Goal: Task Accomplishment & Management: Use online tool/utility

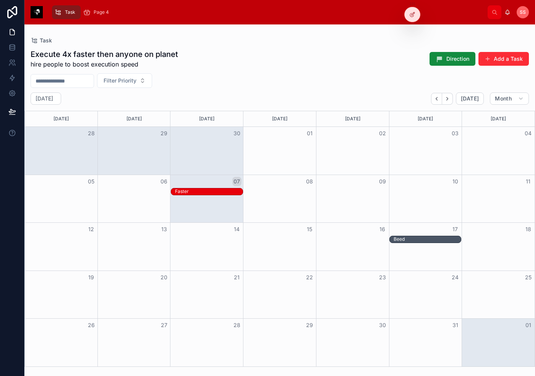
click at [395, 17] on icon at bounding box center [412, 14] width 6 height 6
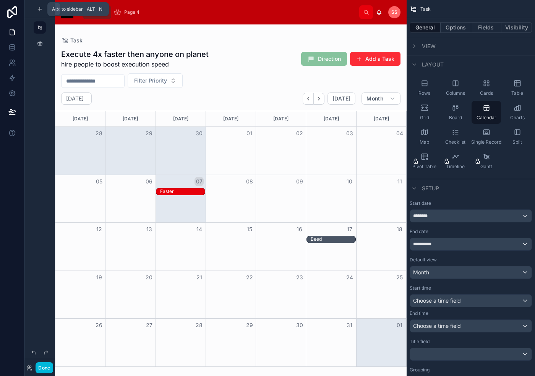
click at [39, 11] on icon "scrollable content" at bounding box center [40, 9] width 6 height 6
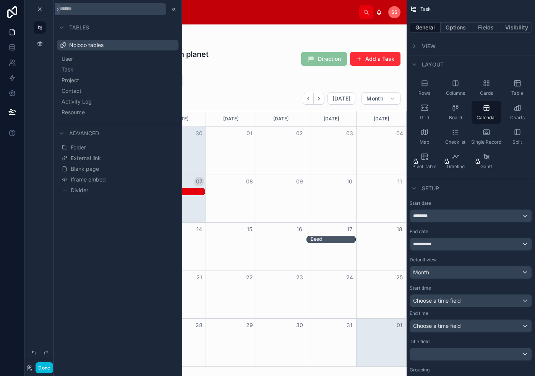
click at [107, 152] on button "Folder" at bounding box center [117, 147] width 115 height 11
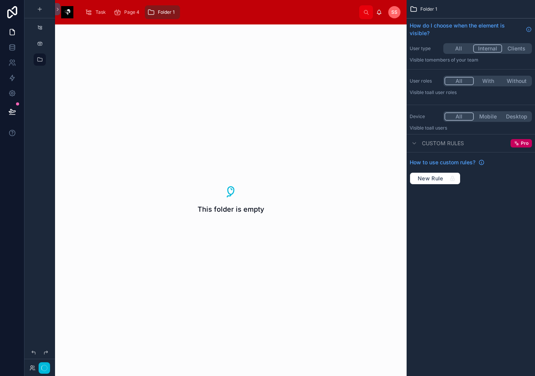
click at [395, 47] on button "Internal" at bounding box center [487, 48] width 29 height 8
click at [395, 47] on button "All" at bounding box center [459, 48] width 29 height 8
click at [354, 67] on div "This folder is empty" at bounding box center [231, 200] width 352 height 352
click at [36, 26] on div "scrollable content" at bounding box center [39, 27] width 9 height 12
click at [119, 13] on icon "scrollable content" at bounding box center [118, 12] width 8 height 8
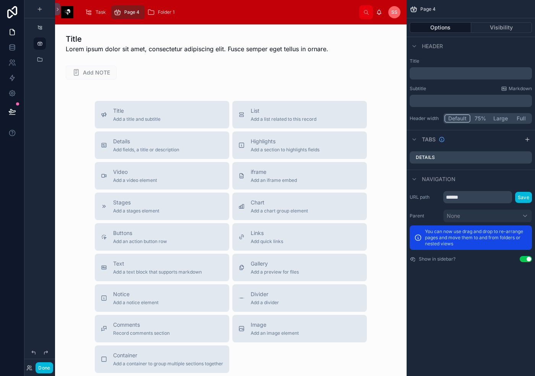
click at [164, 14] on span "Folder 1" at bounding box center [166, 12] width 17 height 6
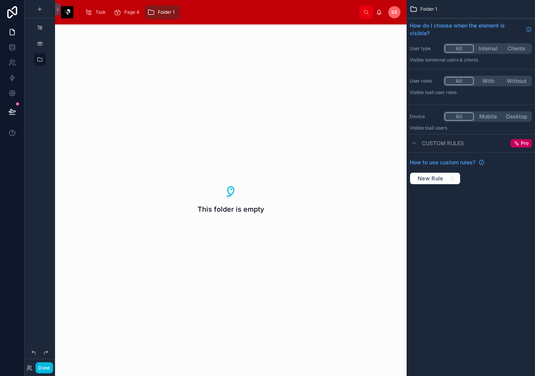
click at [47, 362] on button "Done" at bounding box center [44, 367] width 17 height 11
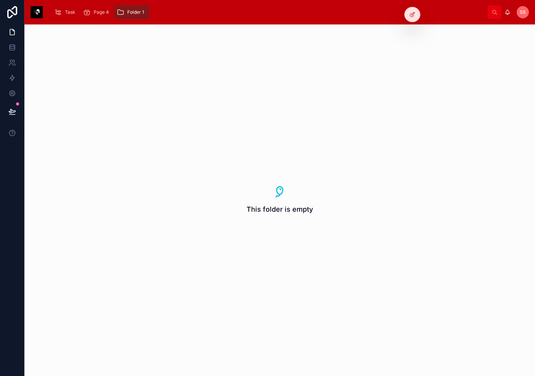
click at [395, 12] on div at bounding box center [412, 14] width 15 height 15
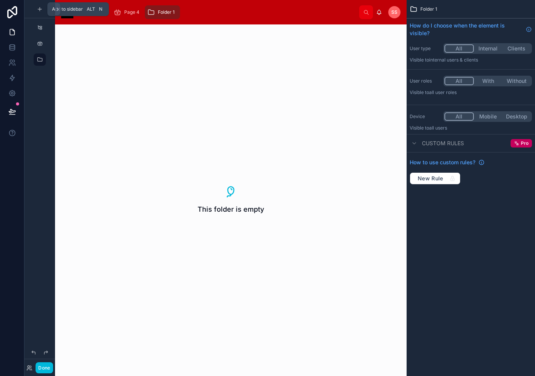
click at [37, 11] on icon "scrollable content" at bounding box center [40, 9] width 6 height 6
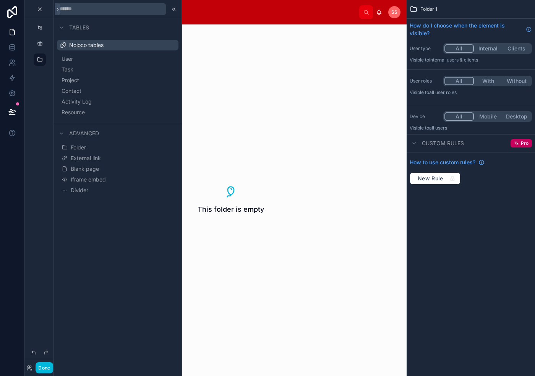
click at [90, 58] on button "User" at bounding box center [117, 59] width 115 height 11
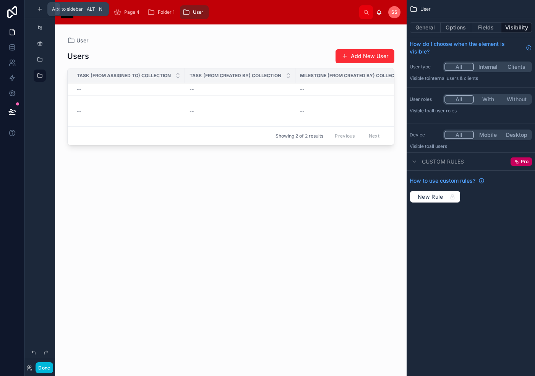
click at [36, 11] on div "scrollable content" at bounding box center [39, 9] width 9 height 9
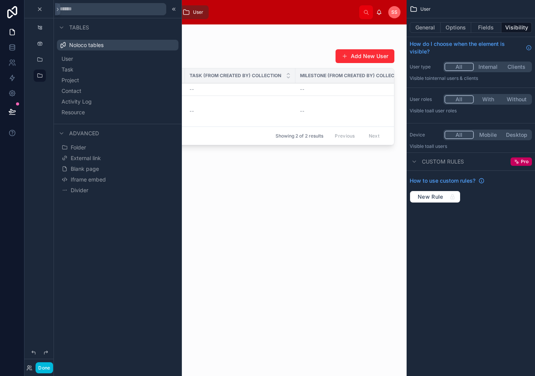
click at [85, 111] on span "Resource" at bounding box center [73, 113] width 23 height 8
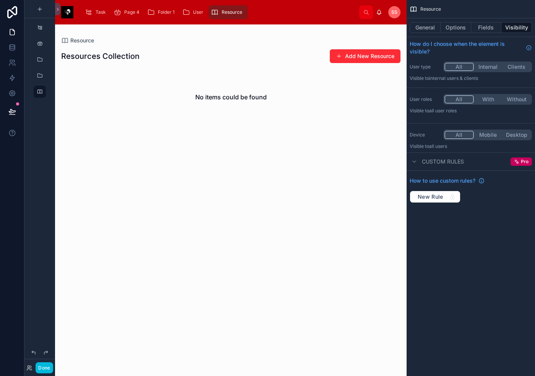
click at [361, 55] on div at bounding box center [231, 87] width 352 height 126
click at [335, 57] on button "Add New Resource" at bounding box center [365, 56] width 71 height 14
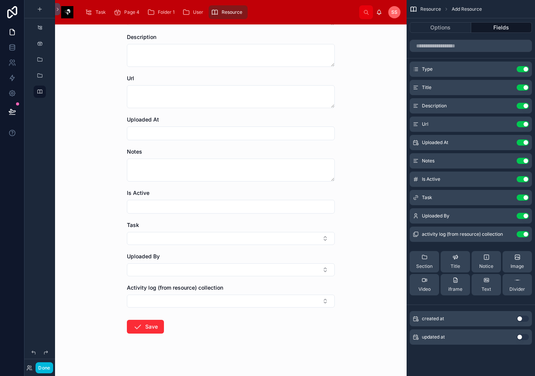
scroll to position [115, 0]
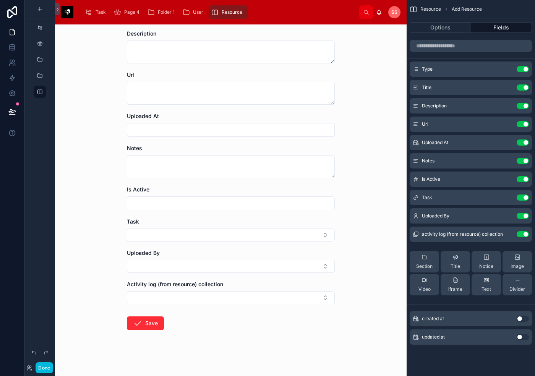
click at [147, 327] on button "Save" at bounding box center [145, 324] width 37 height 14
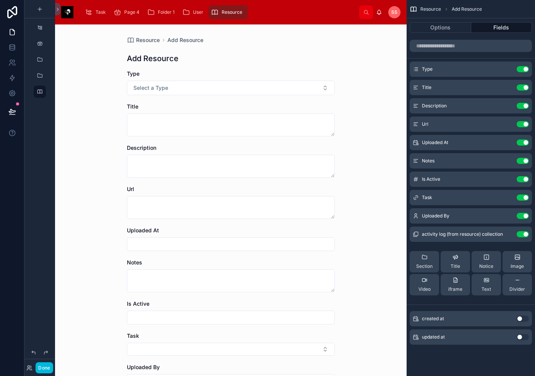
scroll to position [0, 0]
click at [180, 89] on button "Select a Type" at bounding box center [231, 88] width 208 height 15
click at [201, 119] on div "Document" at bounding box center [194, 118] width 23 height 7
click at [147, 134] on textarea at bounding box center [231, 125] width 208 height 23
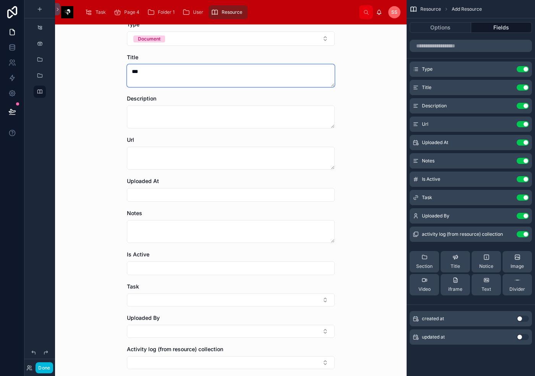
scroll to position [118, 0]
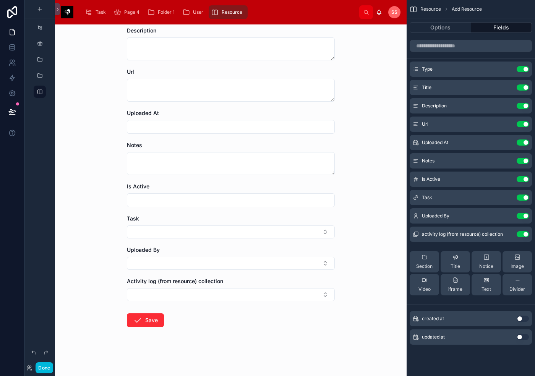
type textarea "***"
click at [145, 322] on button "Save" at bounding box center [145, 321] width 37 height 14
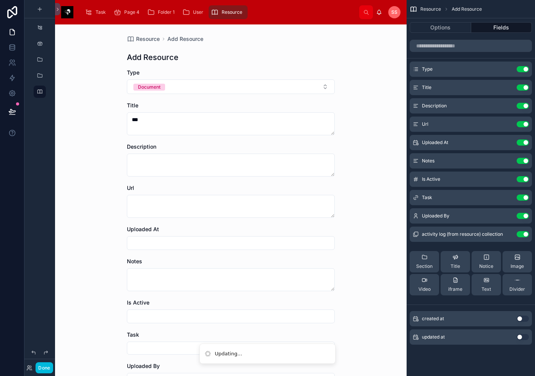
scroll to position [0, 0]
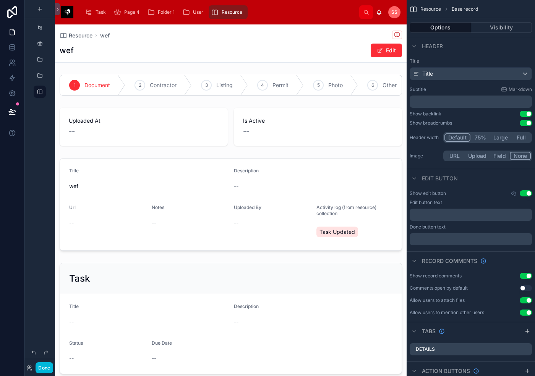
click at [197, 16] on div "User" at bounding box center [194, 12] width 24 height 12
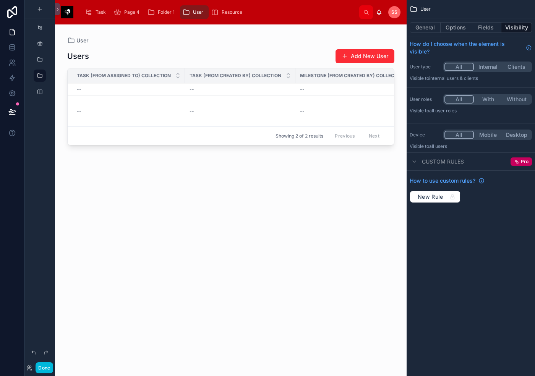
click at [163, 16] on div "Folder 1" at bounding box center [162, 12] width 31 height 12
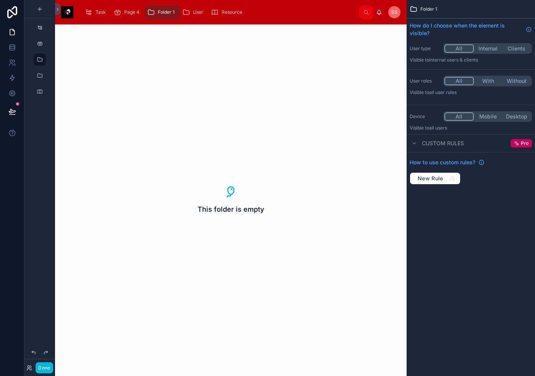
click at [227, 11] on span "Resource" at bounding box center [232, 12] width 21 height 6
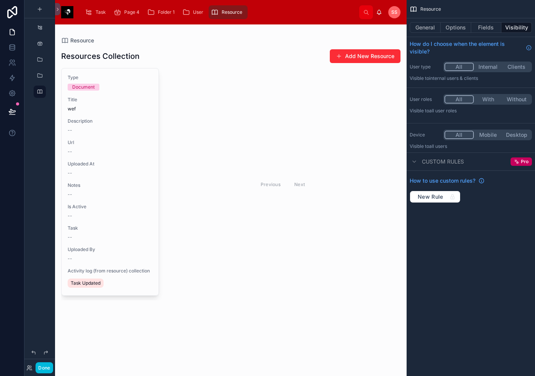
click at [324, 106] on div "Previous Next" at bounding box center [283, 184] width 236 height 232
click at [128, 77] on span "Type" at bounding box center [110, 78] width 85 height 6
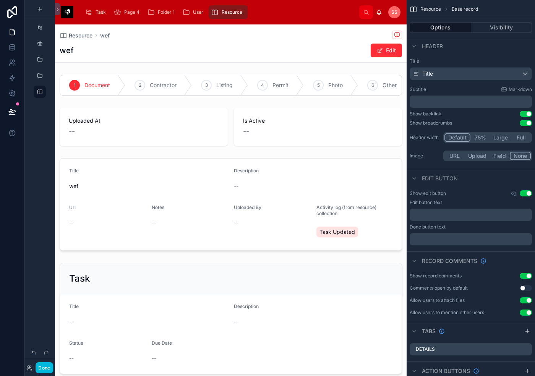
drag, startPoint x: 223, startPoint y: 8, endPoint x: 221, endPoint y: 16, distance: 8.0
click at [224, 8] on div "Resource" at bounding box center [228, 12] width 34 height 12
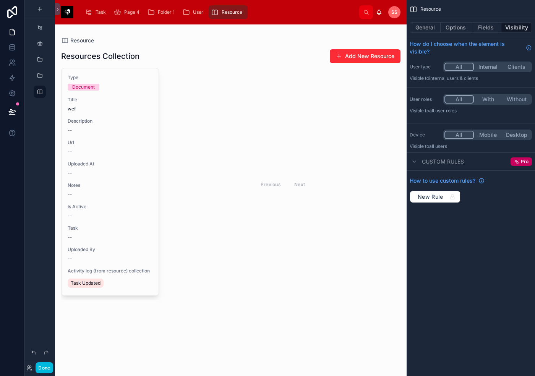
click at [118, 55] on h1 "Resources Collection" at bounding box center [100, 56] width 78 height 11
click at [117, 44] on div "Resource" at bounding box center [231, 41] width 340 height 8
click at [75, 41] on span "Resource" at bounding box center [82, 41] width 24 height 8
click at [223, 14] on span "Resource" at bounding box center [232, 12] width 21 height 6
click at [395, 27] on button "Fields" at bounding box center [486, 27] width 31 height 11
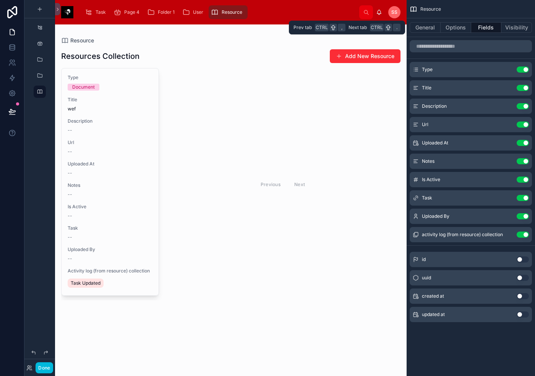
click at [395, 31] on button "General" at bounding box center [425, 27] width 31 height 11
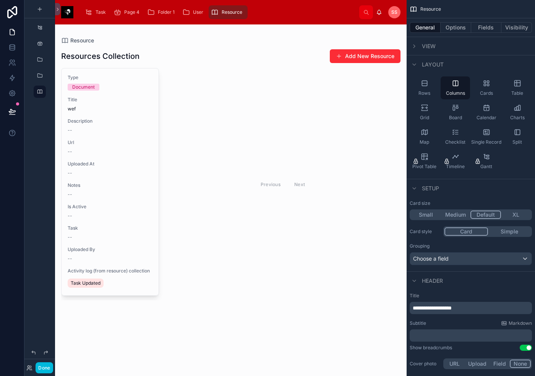
click at [395, 88] on div "Rows" at bounding box center [424, 87] width 29 height 23
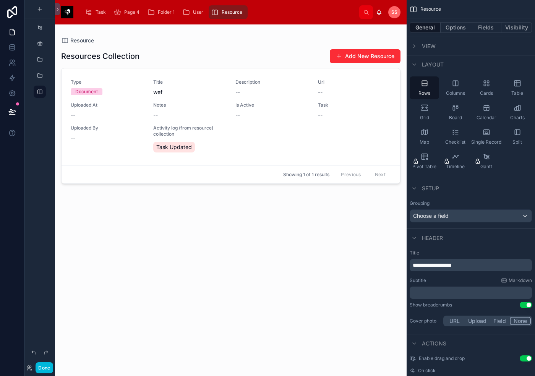
click at [395, 114] on div "Grid" at bounding box center [424, 112] width 29 height 23
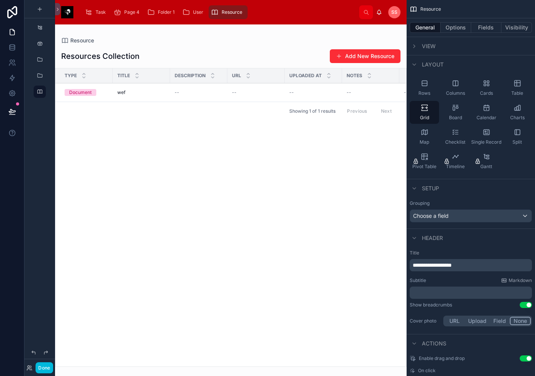
click at [395, 109] on div "Board" at bounding box center [455, 112] width 29 height 23
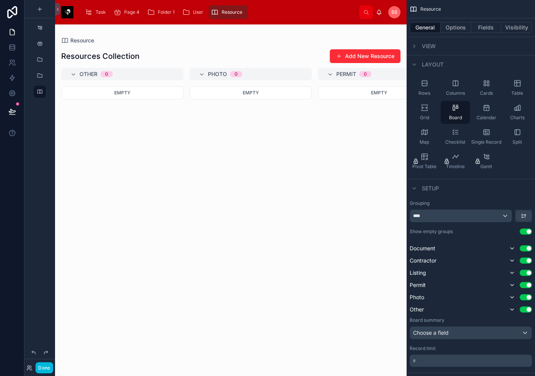
click at [395, 118] on span "Calendar" at bounding box center [487, 118] width 20 height 6
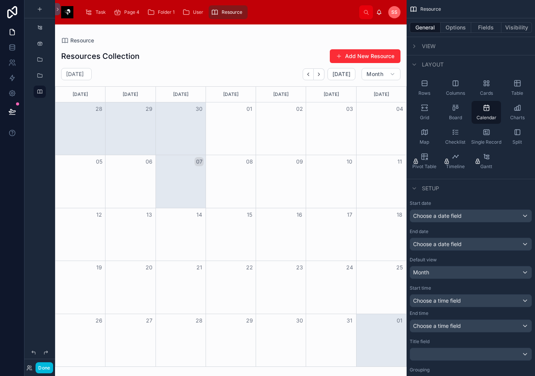
click at [395, 120] on span "Charts" at bounding box center [517, 118] width 15 height 6
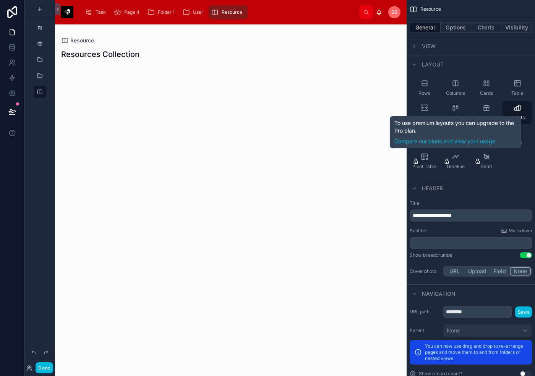
click at [395, 159] on icon "scrollable content" at bounding box center [456, 157] width 8 height 8
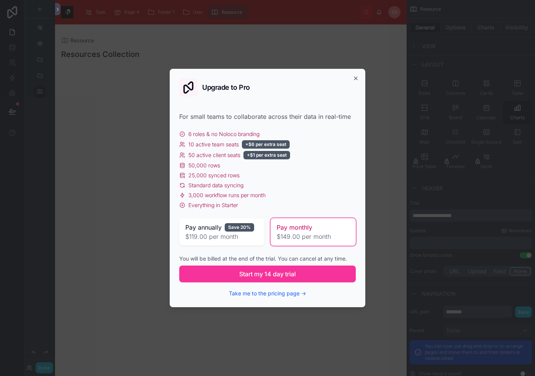
drag, startPoint x: 353, startPoint y: 79, endPoint x: 385, endPoint y: 93, distance: 35.8
click at [353, 80] on div "Upgrade to Pro" at bounding box center [267, 87] width 177 height 18
click at [357, 78] on icon "button" at bounding box center [356, 78] width 6 height 6
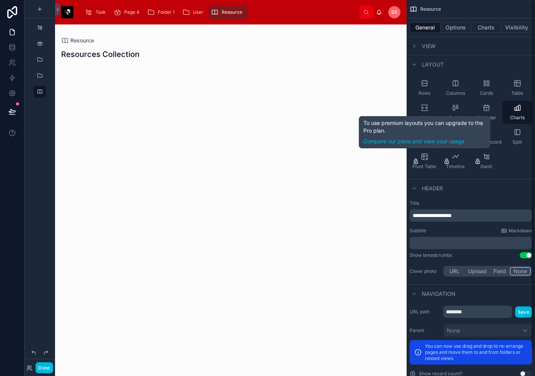
click at [395, 156] on div "Pivot Table" at bounding box center [424, 161] width 29 height 23
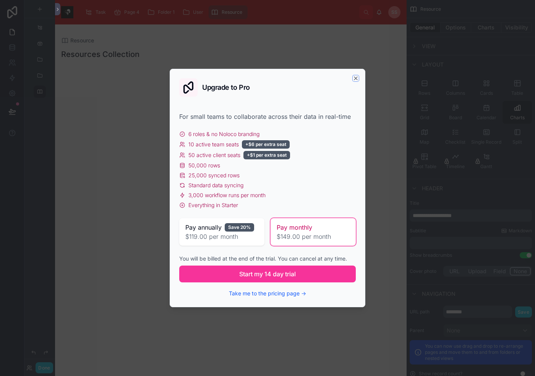
click at [357, 78] on icon "button" at bounding box center [356, 78] width 6 height 6
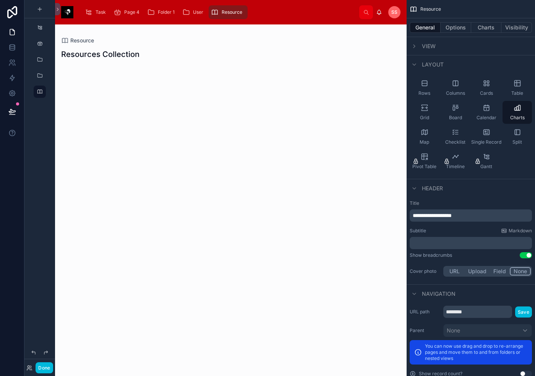
click at [395, 129] on div "Map" at bounding box center [424, 136] width 29 height 23
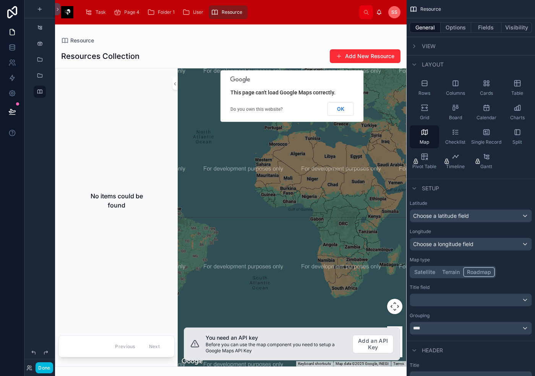
click at [343, 110] on button "OK" at bounding box center [341, 109] width 26 height 14
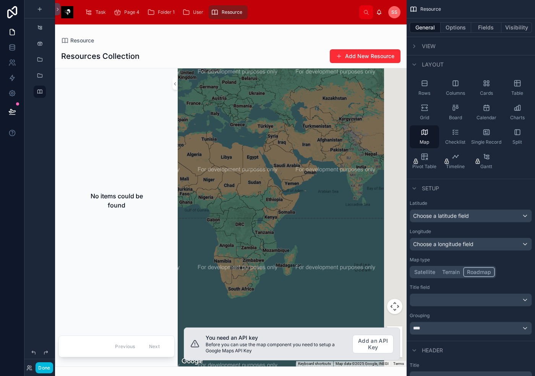
drag, startPoint x: 358, startPoint y: 216, endPoint x: 237, endPoint y: 210, distance: 121.0
click at [232, 210] on div at bounding box center [292, 217] width 229 height 298
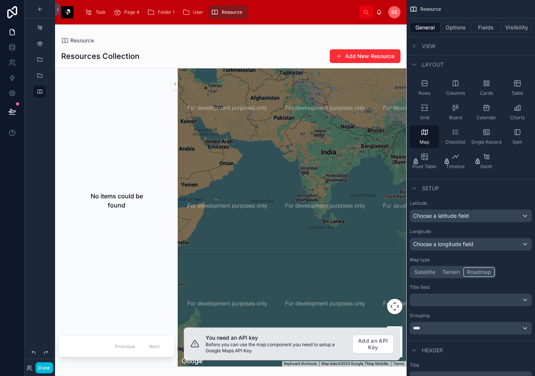
drag, startPoint x: 337, startPoint y: 161, endPoint x: 327, endPoint y: 172, distance: 14.9
click at [327, 172] on div at bounding box center [292, 217] width 229 height 298
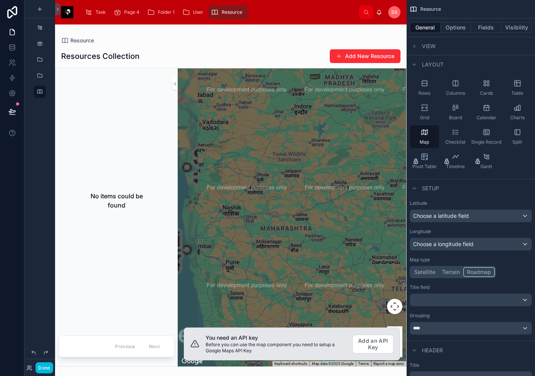
drag, startPoint x: 271, startPoint y: 192, endPoint x: 346, endPoint y: 159, distance: 82.1
click at [346, 159] on div at bounding box center [292, 217] width 229 height 298
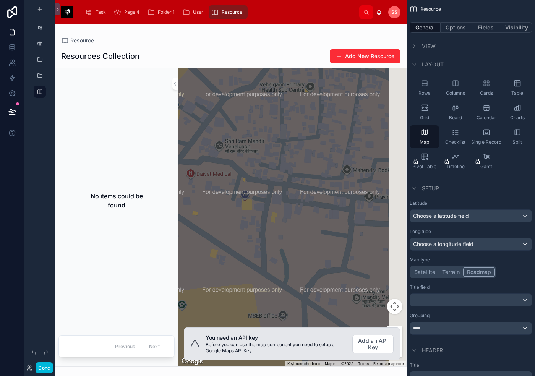
drag, startPoint x: 288, startPoint y: 224, endPoint x: 283, endPoint y: 241, distance: 18.3
click at [283, 241] on div at bounding box center [292, 217] width 229 height 298
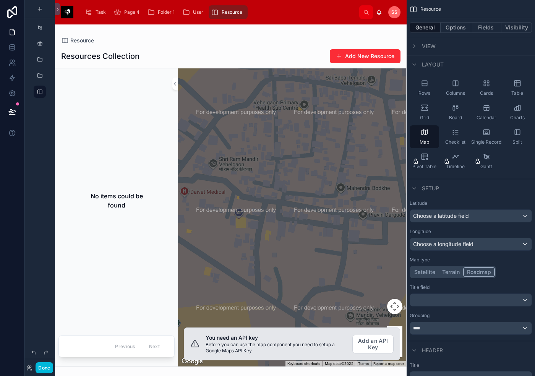
click at [395, 101] on div "Charts" at bounding box center [517, 112] width 29 height 23
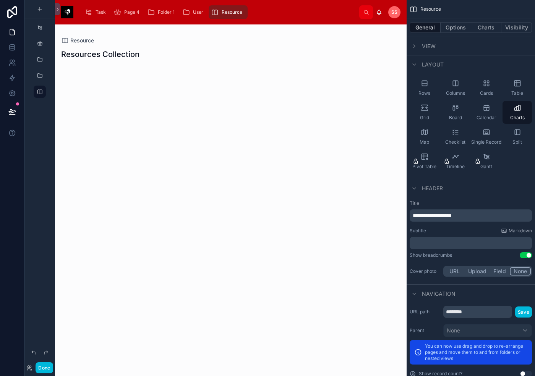
click at [395, 91] on span "Table" at bounding box center [518, 93] width 12 height 6
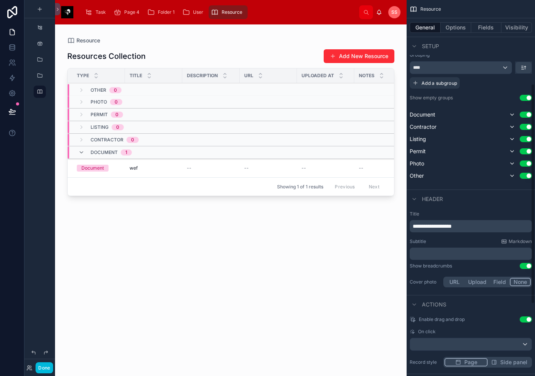
scroll to position [153, 0]
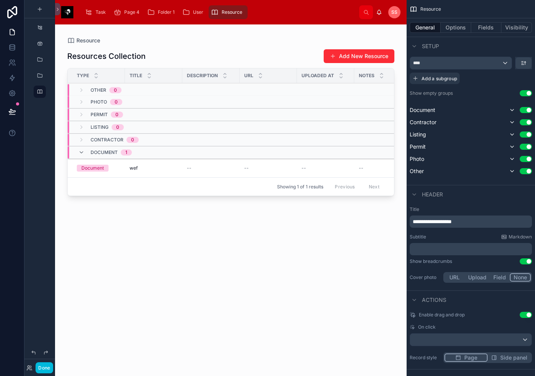
click at [94, 10] on div "Task" at bounding box center [97, 12] width 24 height 12
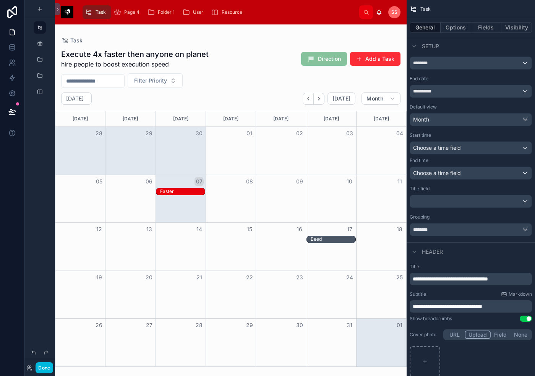
click at [123, 16] on div "Page 4" at bounding box center [128, 12] width 29 height 12
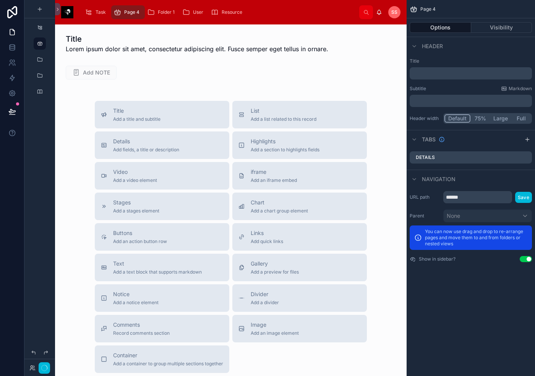
click at [166, 15] on span "Folder 1" at bounding box center [166, 12] width 17 height 6
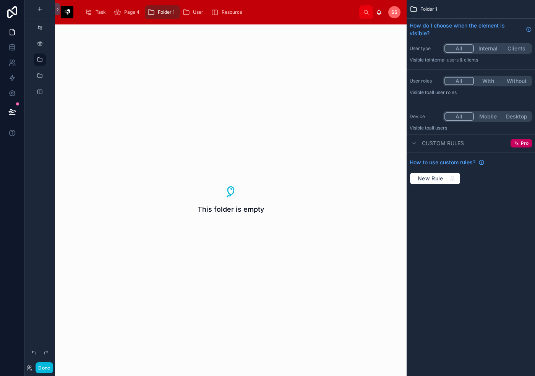
click at [186, 11] on icon "scrollable content" at bounding box center [186, 12] width 8 height 8
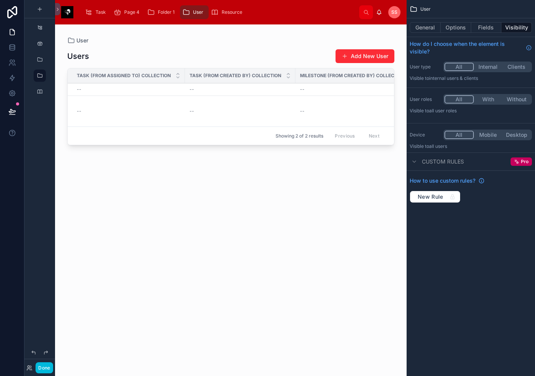
click at [223, 13] on span "Resource" at bounding box center [232, 12] width 21 height 6
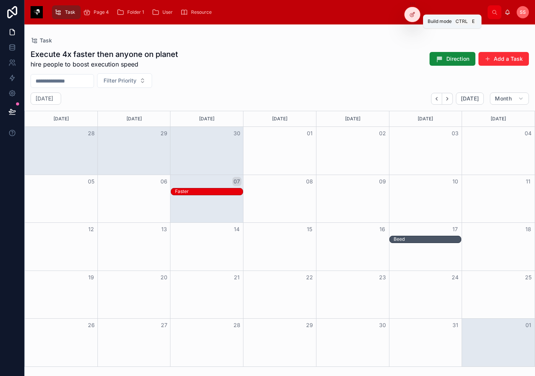
click at [395, 14] on icon at bounding box center [412, 14] width 6 height 6
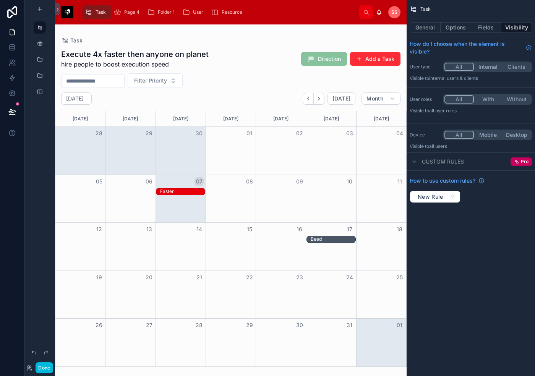
click at [128, 6] on link "Page 4" at bounding box center [128, 12] width 34 height 14
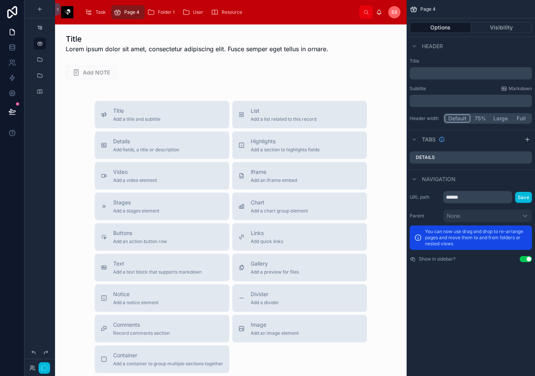
click at [168, 13] on span "Folder 1" at bounding box center [166, 12] width 17 height 6
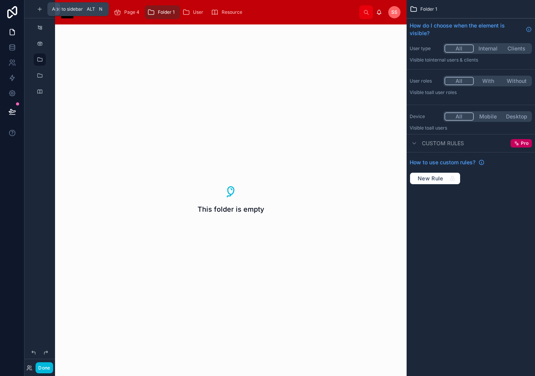
click at [41, 9] on icon "scrollable content" at bounding box center [39, 9] width 3 height 0
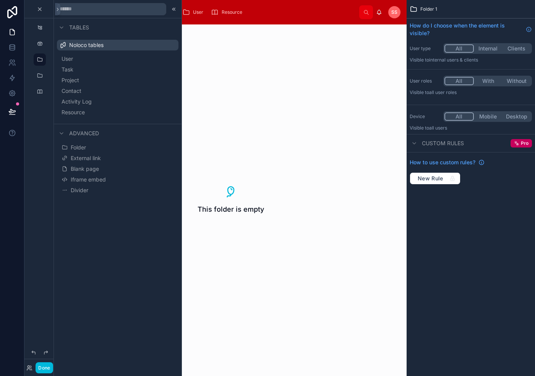
click at [193, 82] on div "This folder is empty" at bounding box center [231, 200] width 352 height 352
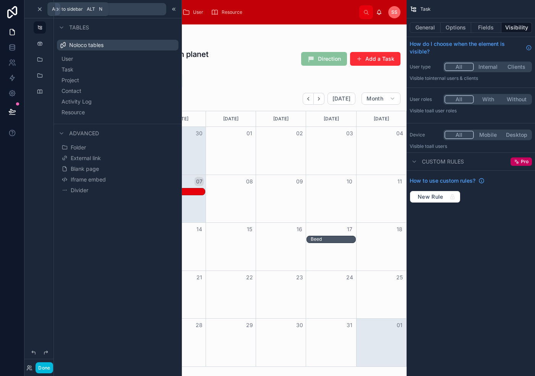
click at [39, 11] on icon "scrollable content" at bounding box center [40, 9] width 6 height 6
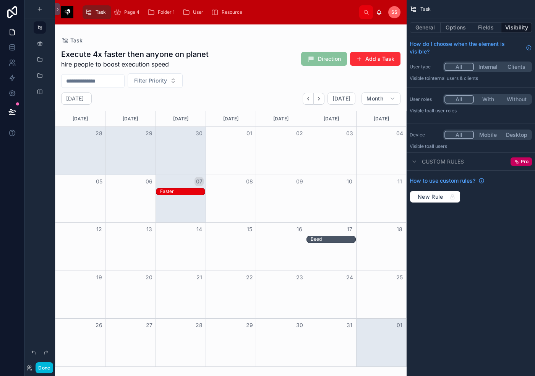
click at [11, 8] on icon at bounding box center [12, 12] width 15 height 12
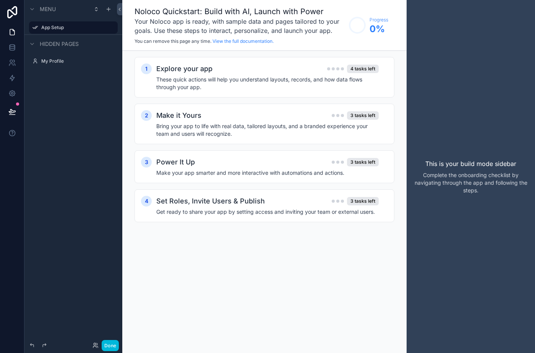
click at [102, 344] on button "Done" at bounding box center [110, 345] width 17 height 11
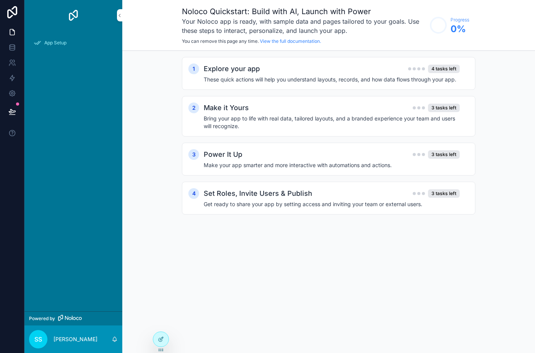
click at [411, 69] on div "scrollable content" at bounding box center [409, 68] width 3 height 3
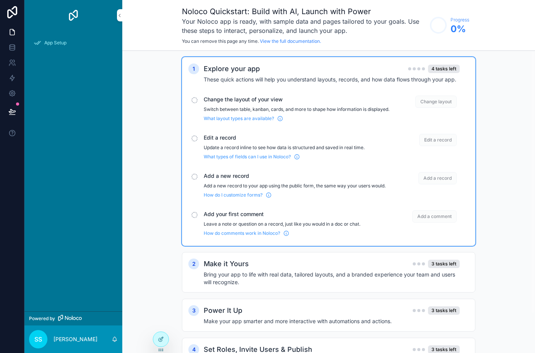
click at [203, 103] on div "Change the layout of your view Switch between table, kanban, cards, and more to…" at bounding box center [328, 109] width 281 height 32
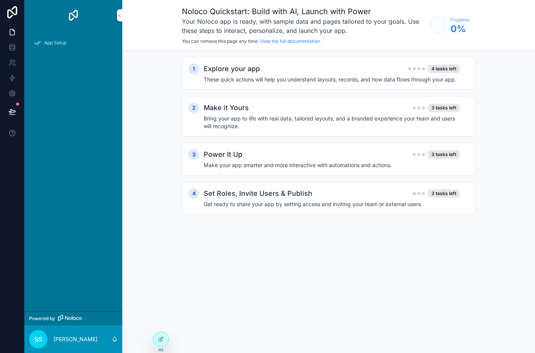
click at [68, 45] on div "App Setup" at bounding box center [74, 43] width 80 height 12
click at [117, 15] on icon "scrollable content" at bounding box center [119, 16] width 5 height 6
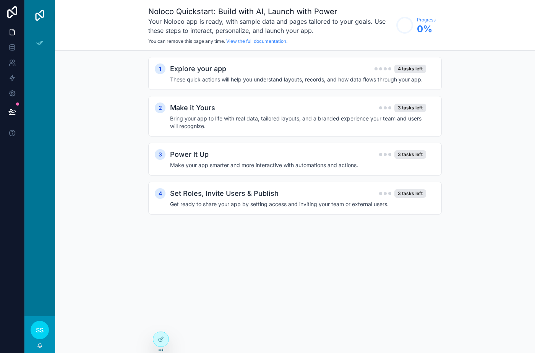
click at [8, 14] on icon at bounding box center [12, 12] width 10 height 12
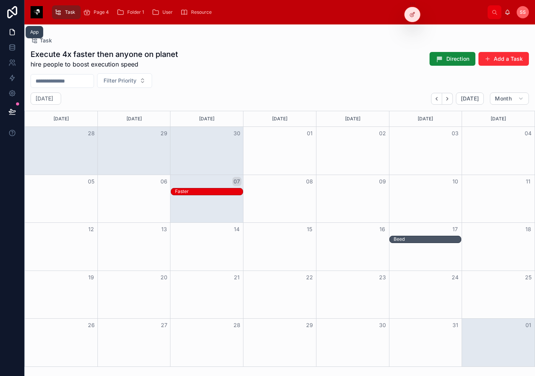
click at [10, 27] on link at bounding box center [12, 31] width 24 height 15
click at [117, 8] on div "Folder 1" at bounding box center [132, 12] width 31 height 12
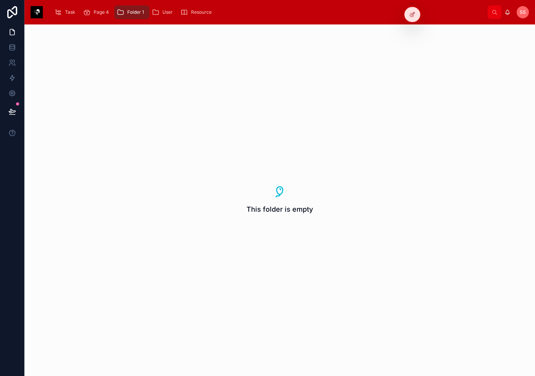
click at [409, 15] on icon at bounding box center [412, 14] width 6 height 6
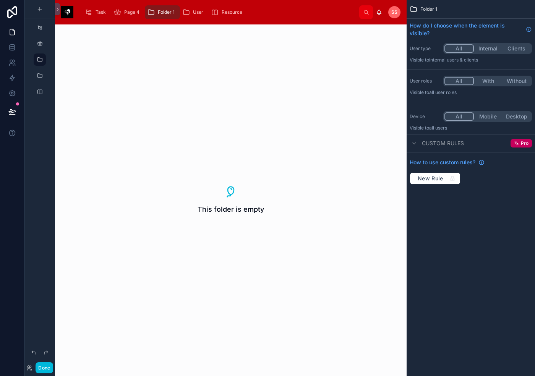
click at [192, 11] on div "User" at bounding box center [194, 12] width 24 height 12
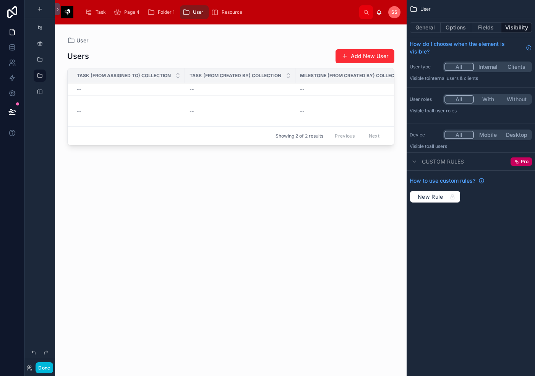
click at [420, 29] on button "General" at bounding box center [425, 27] width 31 height 11
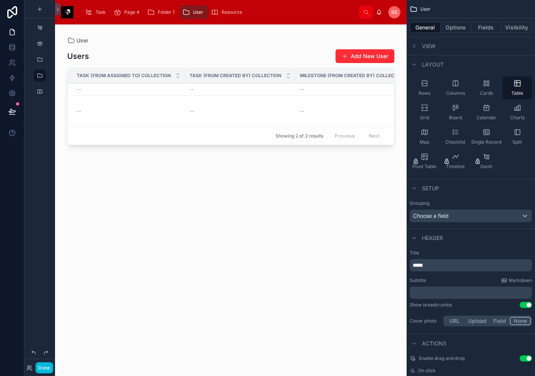
click at [510, 135] on div "Split" at bounding box center [517, 136] width 29 height 23
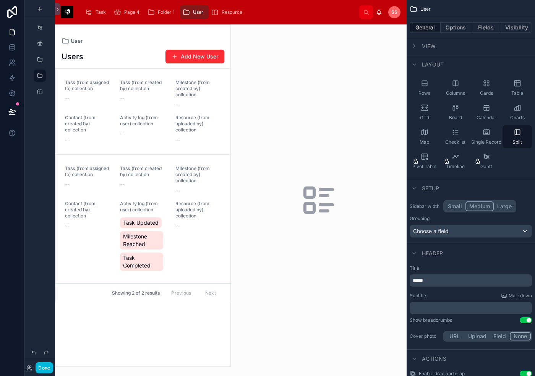
click at [451, 110] on div "Board" at bounding box center [455, 112] width 29 height 23
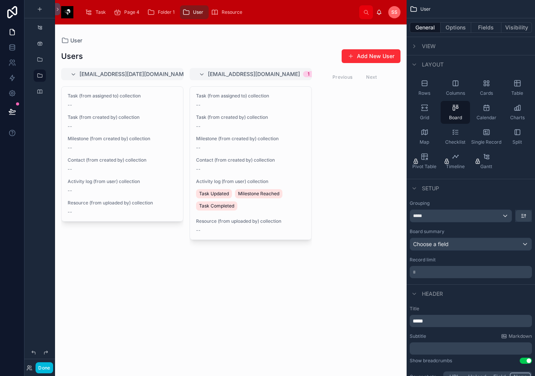
click at [421, 90] on span "Rows" at bounding box center [425, 93] width 12 height 6
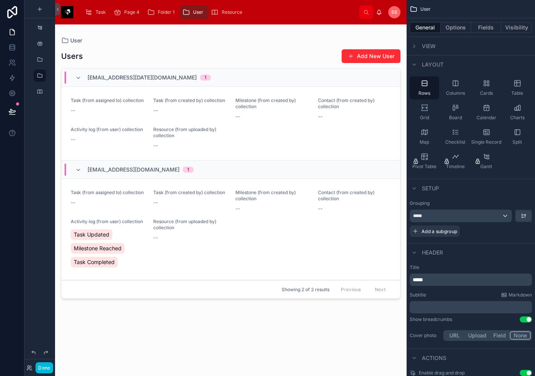
click at [424, 48] on span "View" at bounding box center [429, 46] width 14 height 8
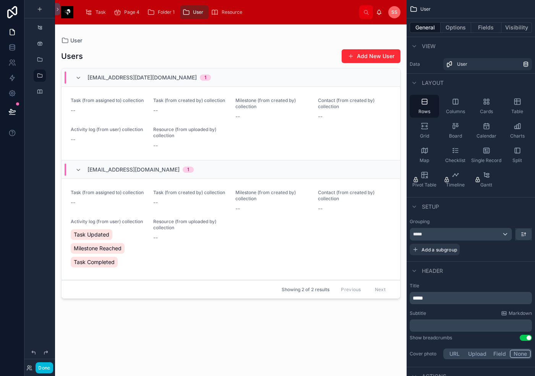
click at [418, 206] on div "scrollable content" at bounding box center [414, 206] width 9 height 9
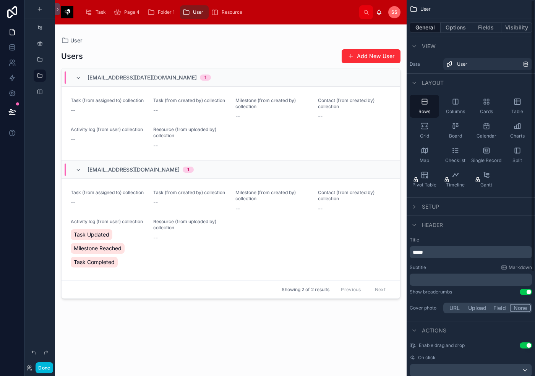
click at [458, 114] on span "Columns" at bounding box center [455, 112] width 19 height 6
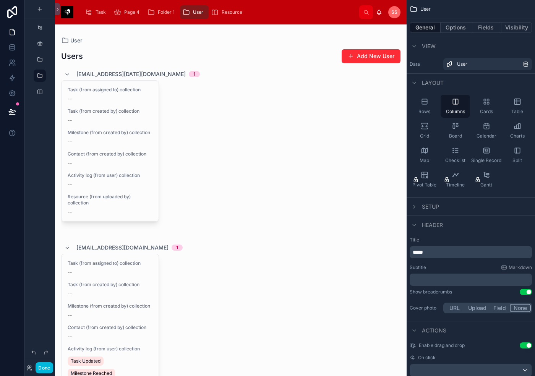
click at [480, 107] on div "Cards" at bounding box center [486, 106] width 29 height 23
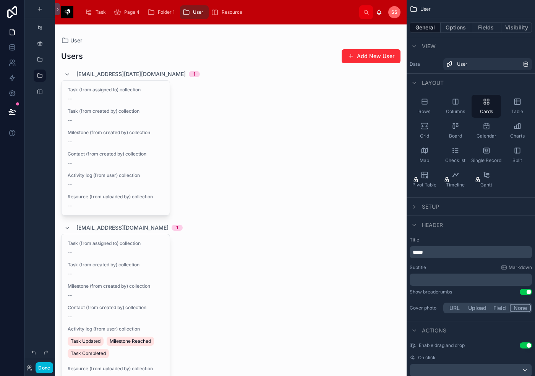
click at [525, 107] on div "Table" at bounding box center [517, 106] width 29 height 23
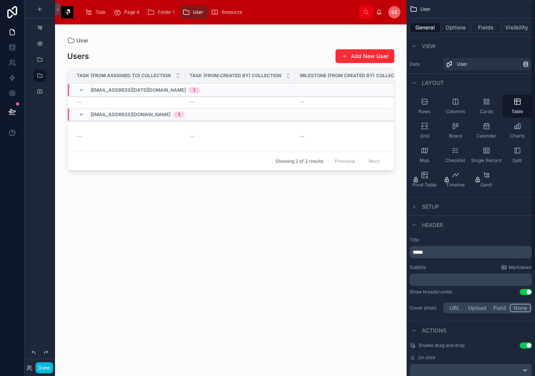
click at [428, 132] on div "Grid" at bounding box center [424, 130] width 29 height 23
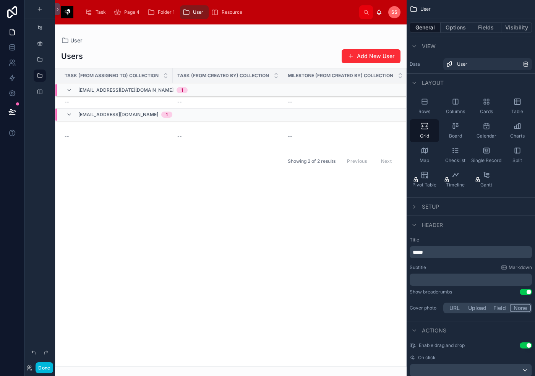
click at [449, 132] on div "Board" at bounding box center [455, 130] width 29 height 23
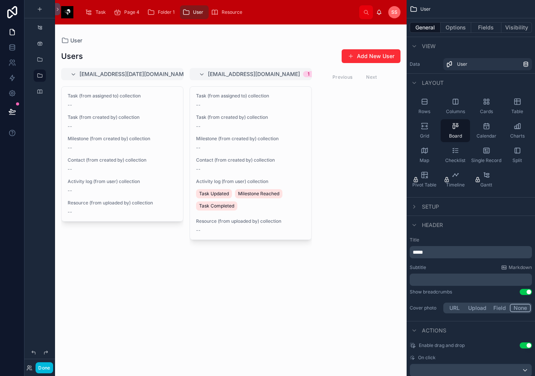
click at [476, 132] on div "Calendar" at bounding box center [486, 130] width 29 height 23
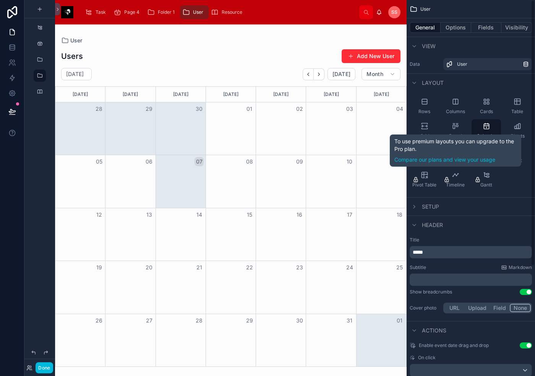
click at [455, 136] on div "To use premium layouts you can upgrade to the Pro plan. Compare our plans and v…" at bounding box center [456, 151] width 132 height 32
click at [455, 132] on div "Board" at bounding box center [455, 130] width 29 height 23
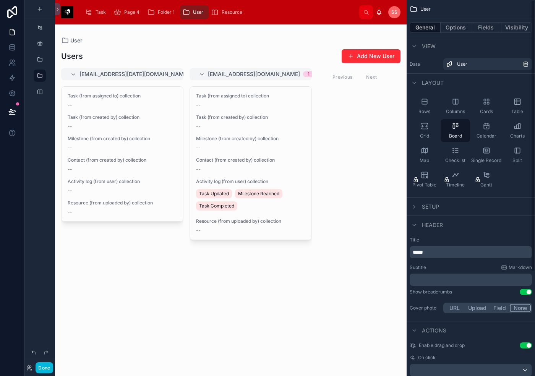
click at [421, 128] on icon "scrollable content" at bounding box center [425, 126] width 8 height 8
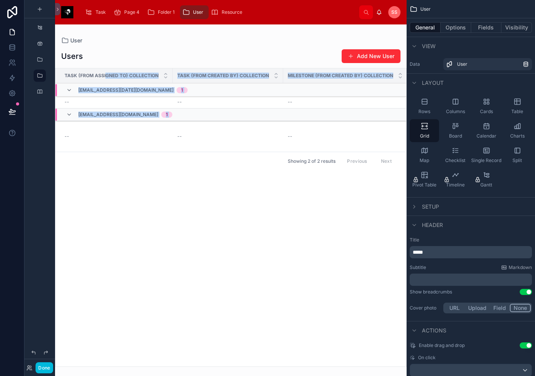
drag, startPoint x: 269, startPoint y: 164, endPoint x: 106, endPoint y: 72, distance: 187.5
click at [106, 72] on div "Task (from assigned to) collection Task (from created by) collection Milestone …" at bounding box center [230, 217] width 351 height 298
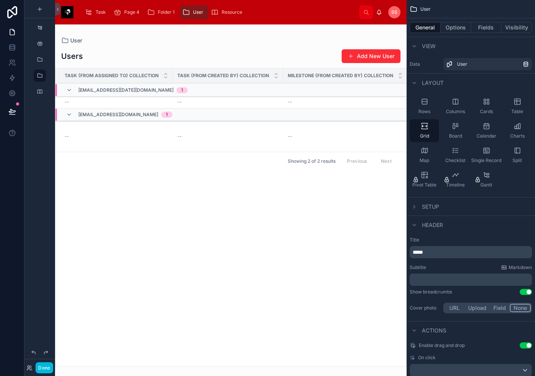
click at [246, 207] on div "Task (from assigned to) collection Task (from created by) collection Milestone …" at bounding box center [230, 217] width 351 height 298
click at [487, 132] on div "Calendar" at bounding box center [486, 130] width 29 height 23
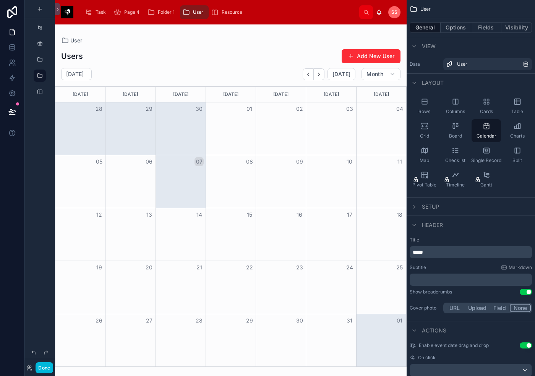
click at [456, 156] on div "Checklist" at bounding box center [455, 155] width 29 height 23
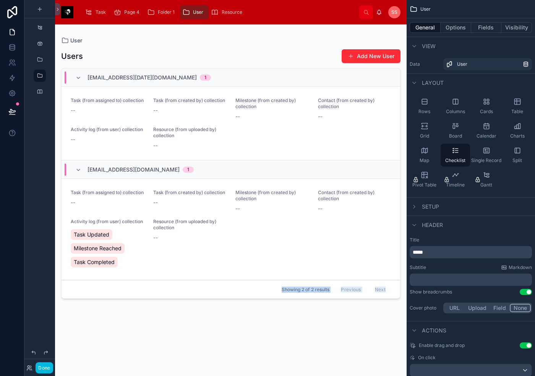
drag, startPoint x: 400, startPoint y: 327, endPoint x: 130, endPoint y: 222, distance: 289.8
click at [130, 222] on div "Users Add New User [EMAIL_ADDRESS][DATE][DOMAIN_NAME] 1 Task (from assigned to)…" at bounding box center [231, 205] width 340 height 323
click at [140, 196] on span "Task (from assigned to) collection" at bounding box center [107, 193] width 73 height 6
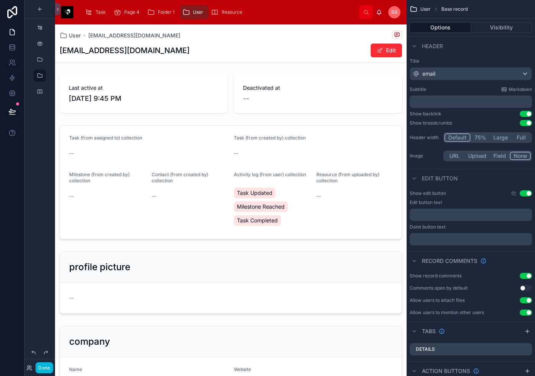
drag, startPoint x: 55, startPoint y: 132, endPoint x: 279, endPoint y: 230, distance: 245.2
click at [279, 230] on div "Done Task Page 4 Folder 1 User Resource Ss [PERSON_NAME] User [EMAIL_ADDRESS][D…" at bounding box center [279, 188] width 511 height 376
drag, startPoint x: 219, startPoint y: 279, endPoint x: 276, endPoint y: 243, distance: 67.2
click at [276, 243] on div "Last active at [DATE] 9:45 PM Deactivated at -- Task (from assigned to) collect…" at bounding box center [231, 259] width 352 height 375
click at [350, 213] on div at bounding box center [231, 182] width 352 height 120
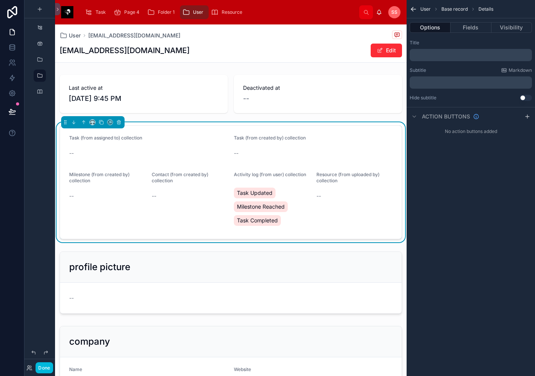
click at [254, 289] on div at bounding box center [231, 283] width 352 height 68
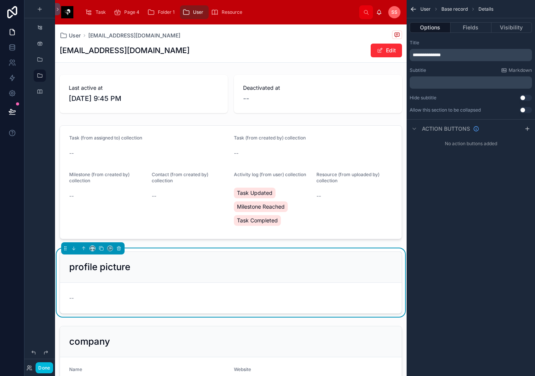
click at [313, 95] on div at bounding box center [231, 94] width 352 height 44
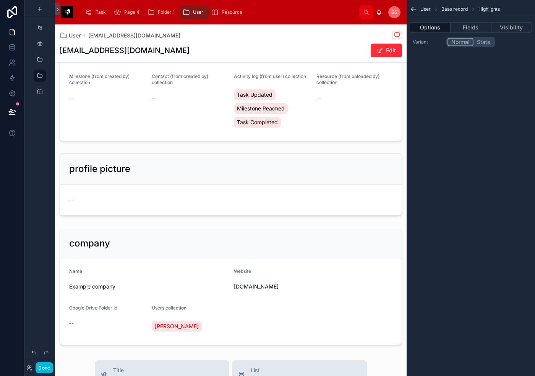
scroll to position [115, 0]
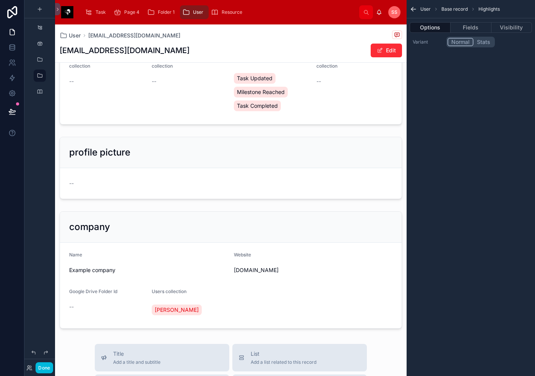
click at [305, 276] on div at bounding box center [231, 269] width 352 height 123
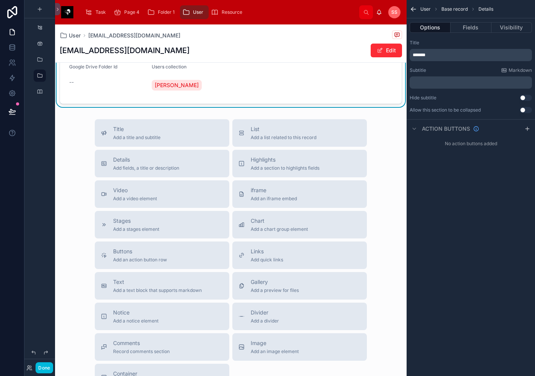
scroll to position [378, 0]
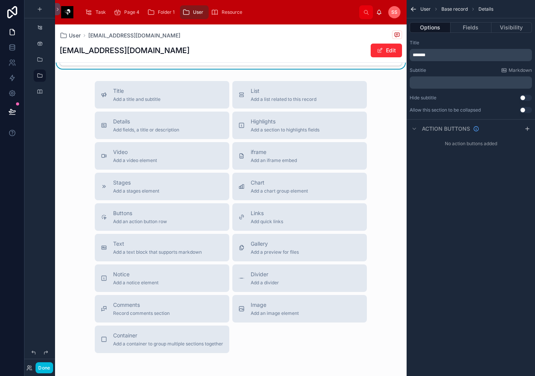
click at [299, 152] on div "iframe Add an iframe embed" at bounding box center [300, 155] width 122 height 15
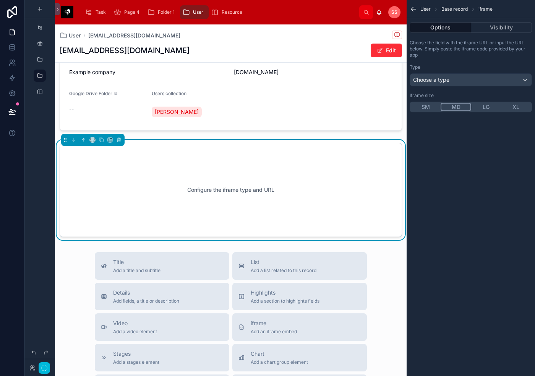
scroll to position [302, 0]
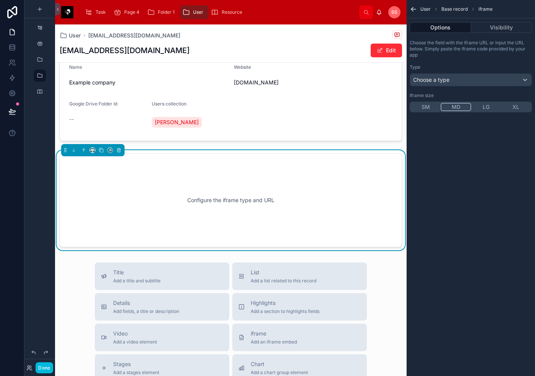
click at [203, 202] on div "Configure the iframe type and URL" at bounding box center [230, 200] width 317 height 69
click at [454, 81] on div "Choose a type" at bounding box center [471, 80] width 122 height 12
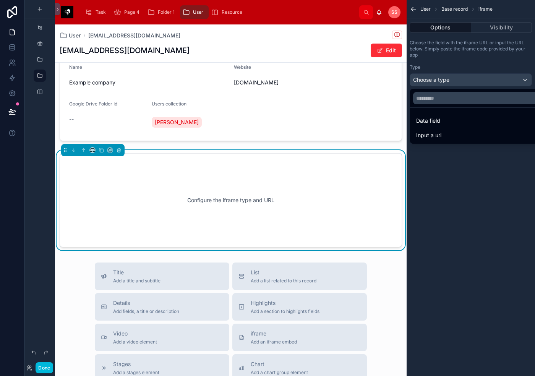
click at [452, 170] on div "scrollable content" at bounding box center [267, 188] width 535 height 376
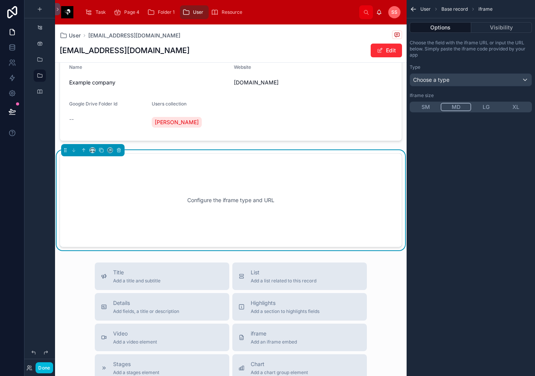
click at [512, 104] on button "XL" at bounding box center [516, 107] width 30 height 8
click at [451, 110] on button "MD" at bounding box center [456, 107] width 30 height 8
click at [279, 189] on div "Configure the iframe type and URL" at bounding box center [230, 200] width 317 height 69
click at [206, 205] on div "Configure the iframe type and URL" at bounding box center [230, 200] width 317 height 69
click at [444, 79] on span "Choose a type" at bounding box center [431, 79] width 36 height 6
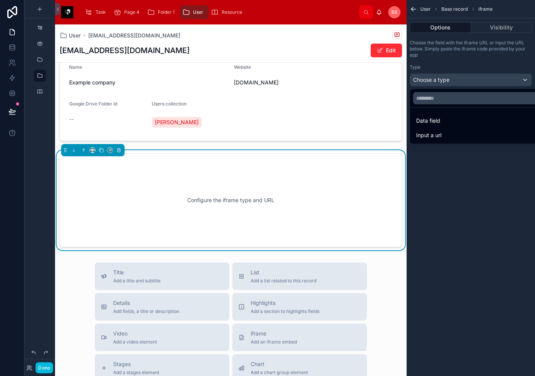
drag, startPoint x: 439, startPoint y: 130, endPoint x: 439, endPoint y: 121, distance: 9.6
click at [439, 131] on div "Input a url" at bounding box center [480, 135] width 136 height 14
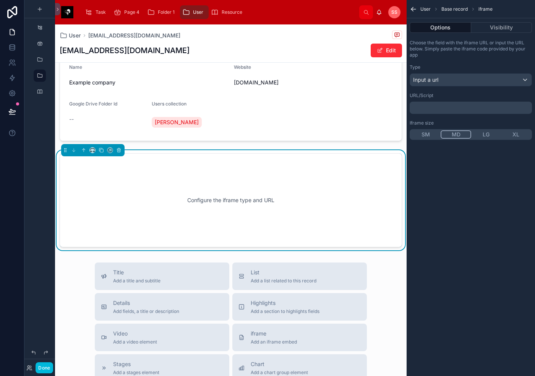
click at [441, 109] on p "﻿" at bounding box center [472, 108] width 118 height 6
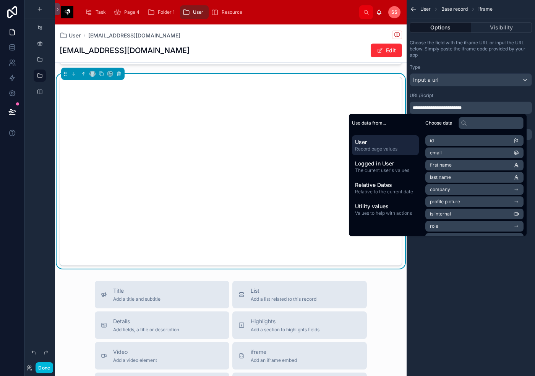
scroll to position [341, 0]
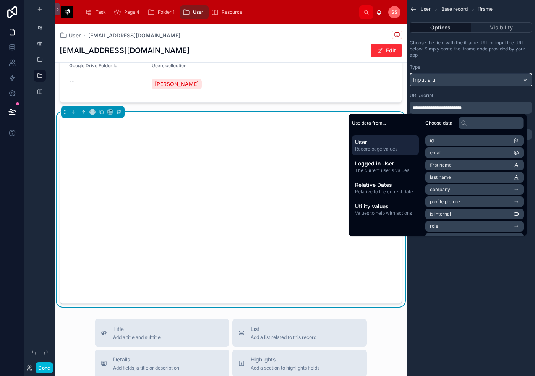
click at [460, 83] on div "Input a url" at bounding box center [471, 80] width 122 height 12
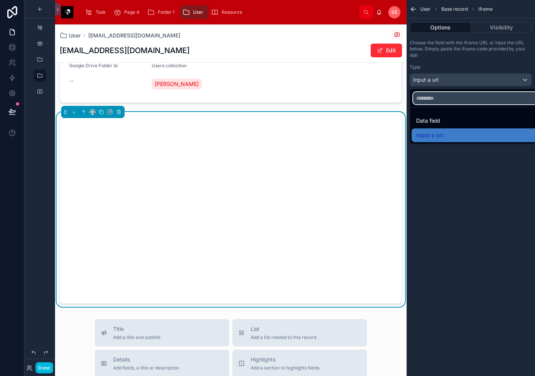
click at [465, 94] on input "text" at bounding box center [479, 98] width 133 height 12
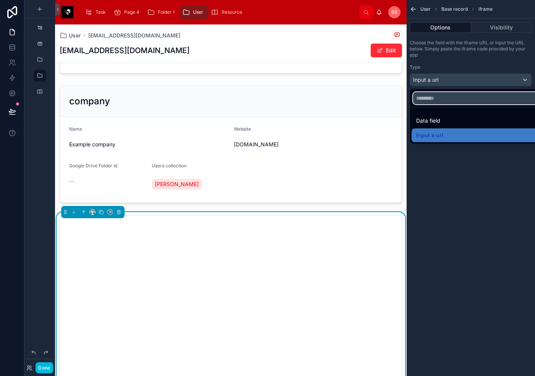
scroll to position [349, 0]
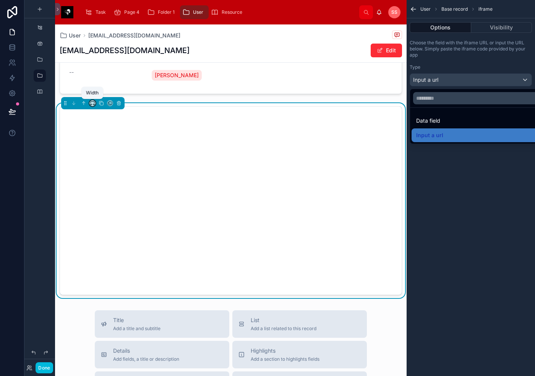
click at [93, 104] on icon at bounding box center [92, 103] width 5 height 5
click at [112, 155] on div "50%" at bounding box center [107, 161] width 33 height 14
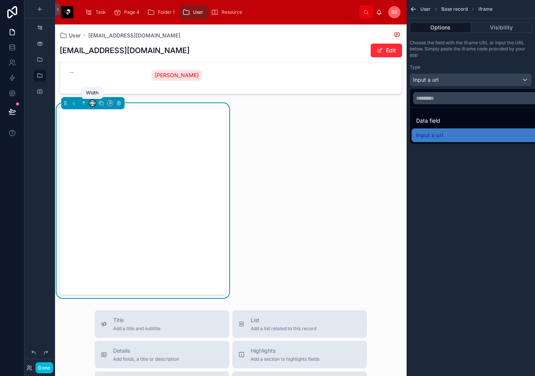
click at [90, 105] on icon at bounding box center [92, 103] width 5 height 5
click at [111, 119] on span "Default" at bounding box center [105, 117] width 18 height 9
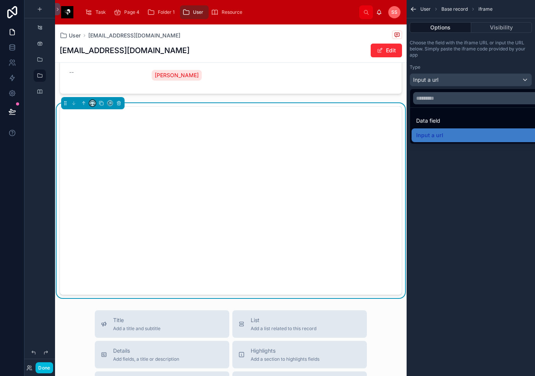
click at [94, 105] on button at bounding box center [92, 103] width 6 height 6
click at [119, 182] on span "Full width" at bounding box center [108, 183] width 24 height 9
click at [440, 100] on input "text" at bounding box center [479, 98] width 133 height 12
paste input "**********"
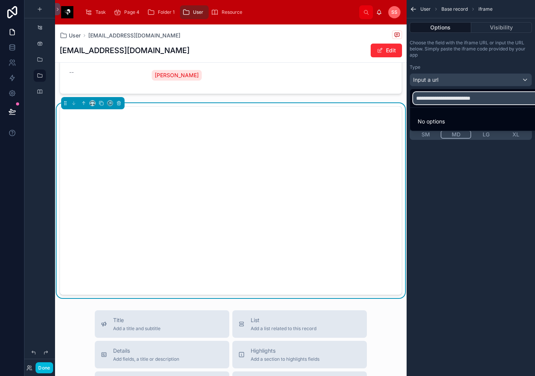
type input "**********"
click at [515, 201] on div "scrollable content" at bounding box center [267, 188] width 535 height 376
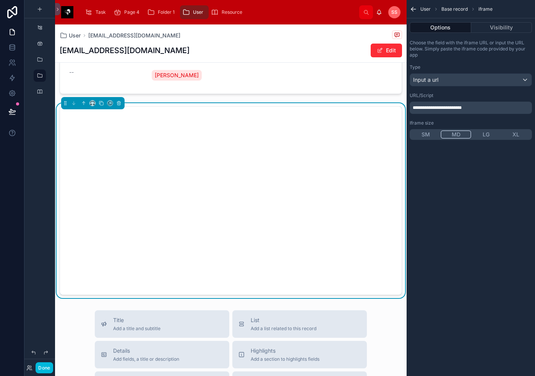
click at [249, 39] on div "User [EMAIL_ADDRESS][DOMAIN_NAME]" at bounding box center [231, 36] width 343 height 10
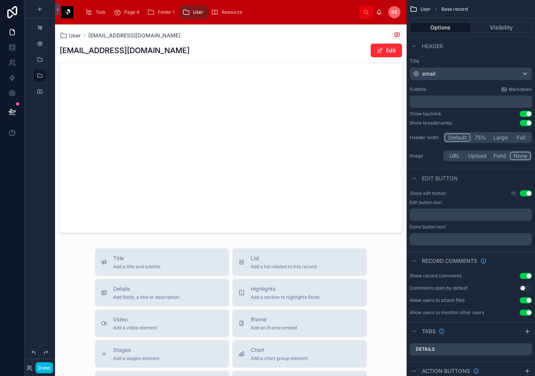
scroll to position [464, 0]
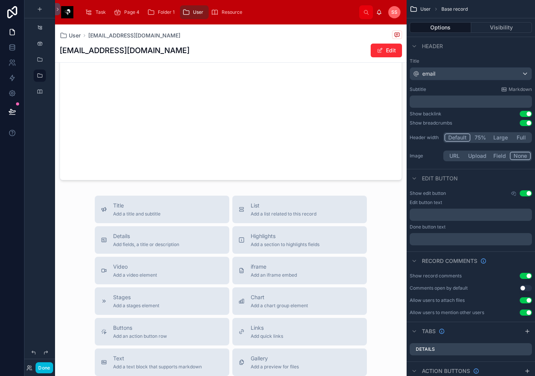
click at [218, 143] on div at bounding box center [231, 86] width 352 height 195
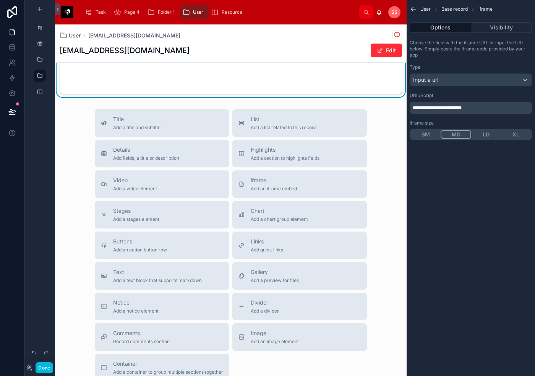
scroll to position [617, 0]
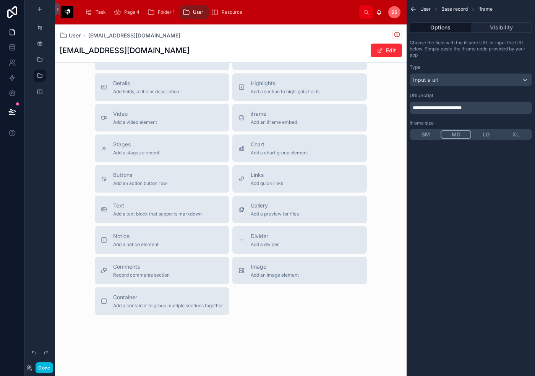
click at [198, 216] on div "Text Add a text block that supports markdown" at bounding box center [162, 209] width 122 height 15
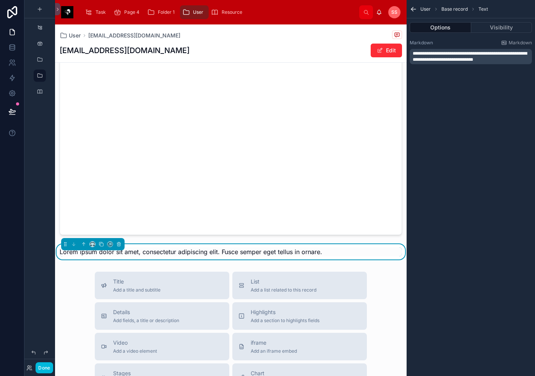
scroll to position [423, 0]
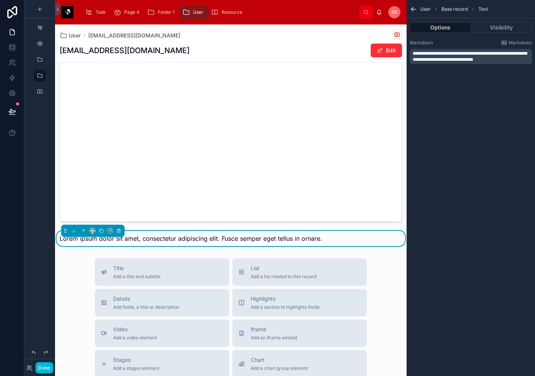
click at [333, 240] on div "Lorem ipsum dolor sit amet, consectetur adipiscing elit. Fusce semper eget tell…" at bounding box center [231, 238] width 343 height 9
click at [187, 235] on span "Lorem ipsum dolor sit amet, consectetur adipiscing elit. Fusce semper eget tell…" at bounding box center [191, 239] width 263 height 8
drag, startPoint x: 148, startPoint y: 238, endPoint x: 253, endPoint y: 240, distance: 105.2
click at [253, 240] on span "Lorem ipsum dolor sit amet, consectetur adipiscing elit. Fusce semper eget tell…" at bounding box center [191, 239] width 263 height 8
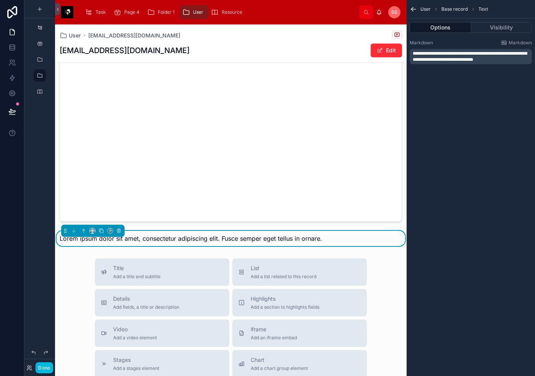
click at [67, 255] on div "User [EMAIL_ADDRESS][DOMAIN_NAME] [EMAIL_ADDRESS][DOMAIN_NAME] Edit Last active…" at bounding box center [231, 97] width 352 height 990
click at [71, 144] on div at bounding box center [231, 127] width 352 height 195
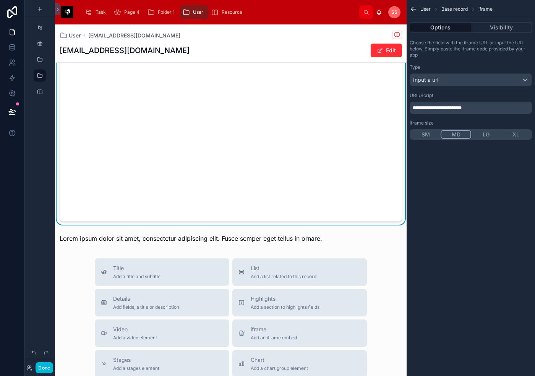
click at [50, 367] on button "Done" at bounding box center [44, 367] width 17 height 11
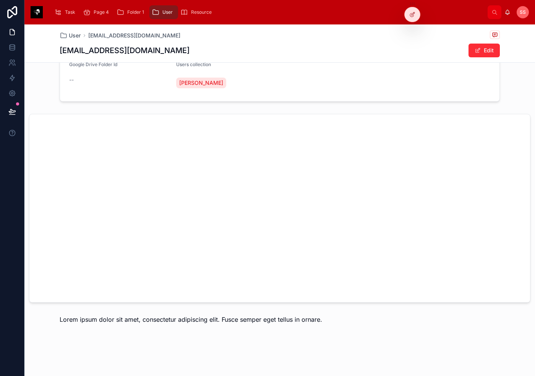
scroll to position [342, 0]
click at [241, 319] on span "Lorem ipsum dolor sit amet, consectetur adipiscing elit. Fusce semper eget tell…" at bounding box center [191, 320] width 263 height 8
drag, startPoint x: 54, startPoint y: 317, endPoint x: 210, endPoint y: 312, distance: 156.5
click at [223, 318] on div "Lorem ipsum dolor sit amet, consectetur adipiscing elit. Fusce semper eget tell…" at bounding box center [279, 319] width 511 height 15
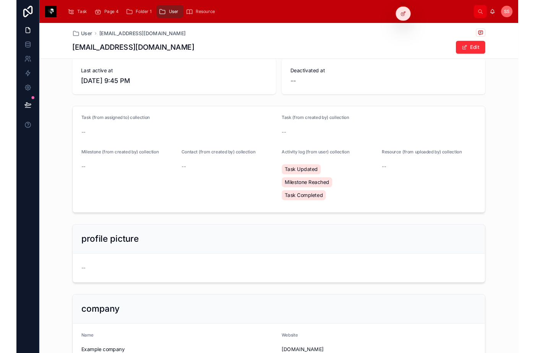
scroll to position [0, 0]
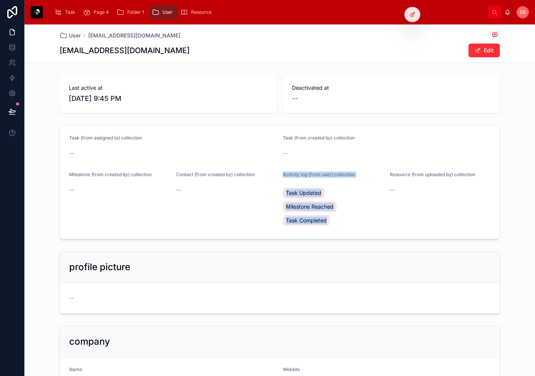
drag, startPoint x: 331, startPoint y: 221, endPoint x: 279, endPoint y: 182, distance: 64.9
click at [279, 182] on form "Task (from assigned to) collection -- Task (from created by) collection -- Mile…" at bounding box center [280, 182] width 440 height 113
click at [335, 92] on div "Deactivated at --" at bounding box center [391, 94] width 199 height 20
drag, startPoint x: 89, startPoint y: 89, endPoint x: 94, endPoint y: 88, distance: 5.2
click at [94, 88] on span "Last active at" at bounding box center [168, 88] width 199 height 8
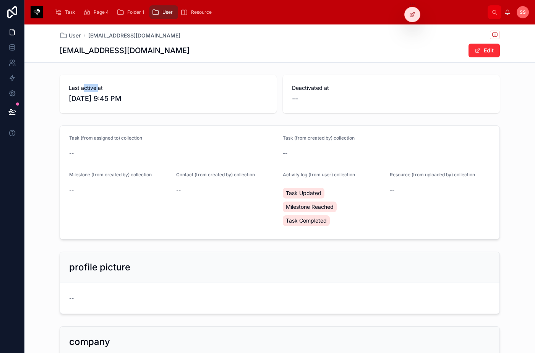
click at [71, 13] on span "Task" at bounding box center [70, 12] width 10 height 6
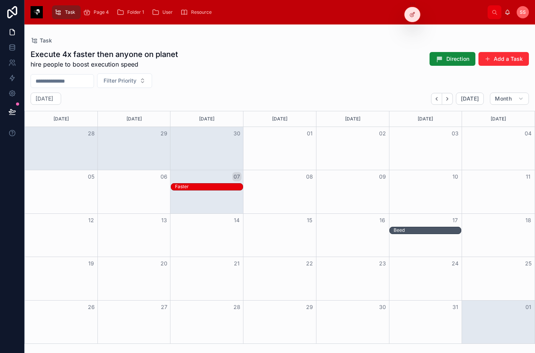
click at [509, 55] on button "Add a Task" at bounding box center [504, 59] width 50 height 14
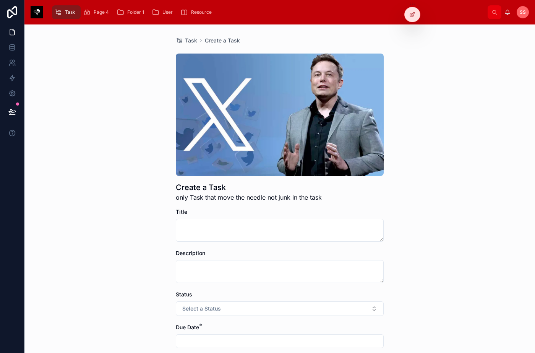
click at [412, 10] on div at bounding box center [412, 14] width 15 height 15
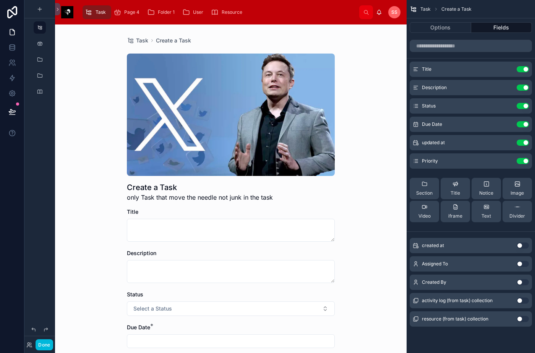
click at [68, 9] on img at bounding box center [67, 12] width 12 height 12
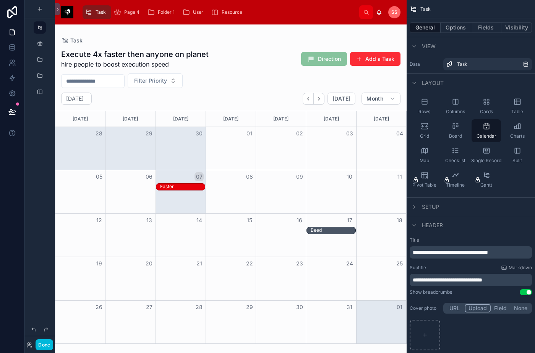
click at [385, 62] on div at bounding box center [231, 188] width 352 height 328
click at [362, 61] on span at bounding box center [359, 59] width 6 height 6
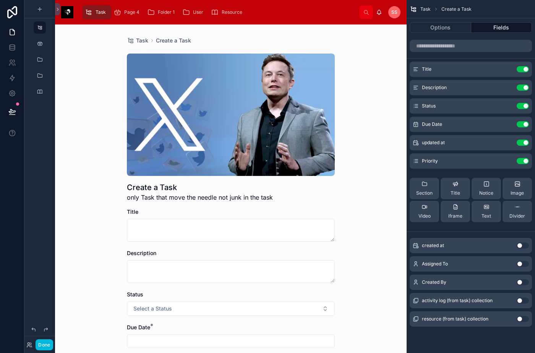
click at [503, 25] on button "Fields" at bounding box center [501, 27] width 61 height 11
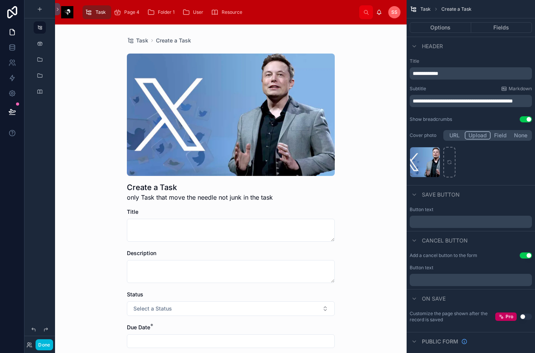
click at [117, 13] on icon "scrollable content" at bounding box center [118, 12] width 8 height 8
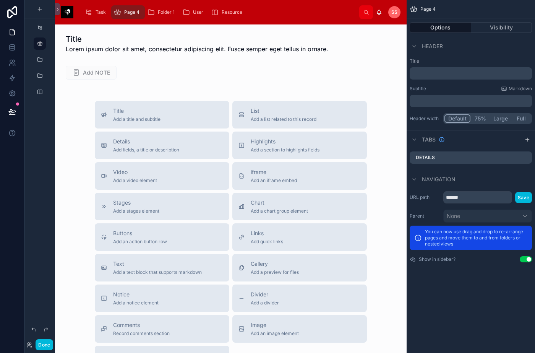
click at [101, 14] on span "Task" at bounding box center [101, 12] width 10 height 6
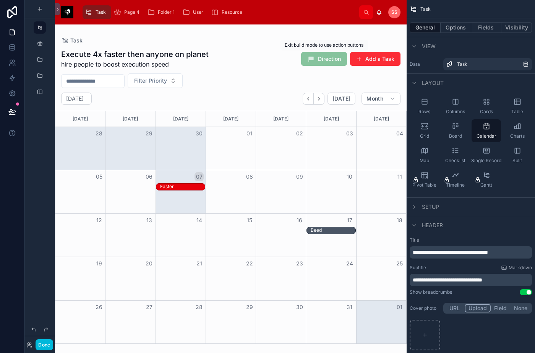
click at [334, 59] on span "Direction" at bounding box center [324, 59] width 46 height 14
click at [332, 55] on span "Direction" at bounding box center [324, 59] width 46 height 14
click at [327, 57] on span "Direction" at bounding box center [324, 59] width 46 height 14
click at [368, 71] on div "Execute 4x faster then anyone on planet hire people to boost execution speed Di…" at bounding box center [231, 193] width 352 height 299
click at [384, 58] on button "Add a Task" at bounding box center [375, 59] width 50 height 14
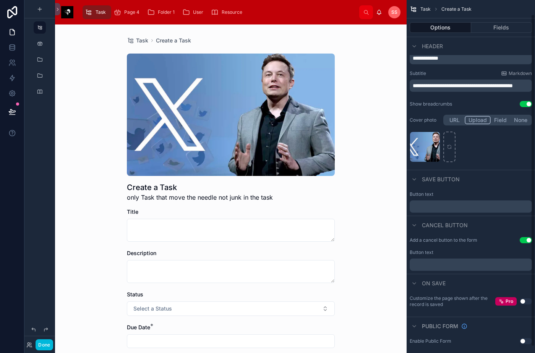
scroll to position [22, 0]
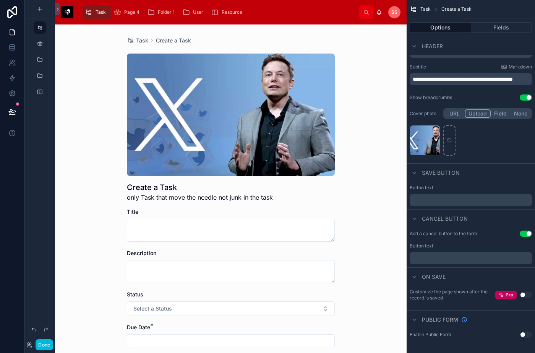
click at [510, 31] on button "Fields" at bounding box center [501, 27] width 61 height 11
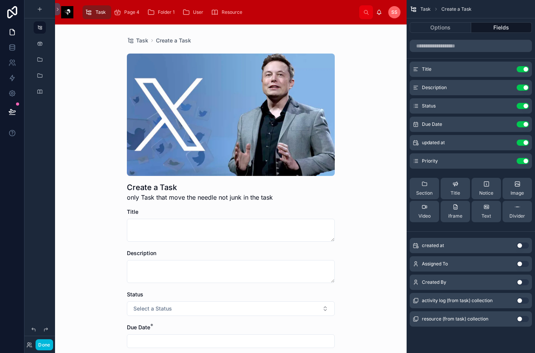
scroll to position [0, 0]
click at [424, 25] on button "Options" at bounding box center [441, 27] width 62 height 11
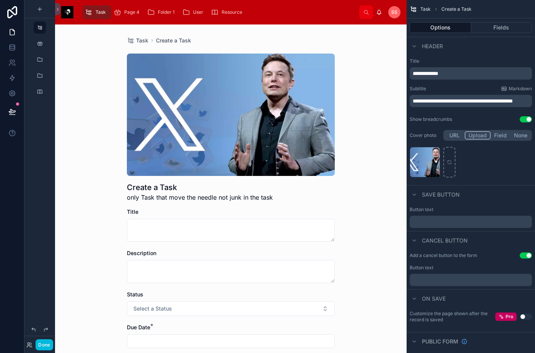
click at [119, 10] on icon "scrollable content" at bounding box center [118, 12] width 8 height 8
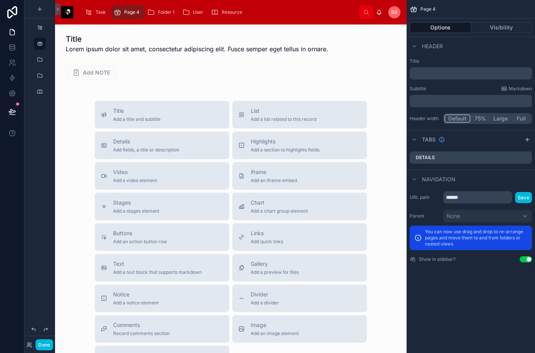
click at [90, 10] on icon "scrollable content" at bounding box center [88, 12] width 7 height 8
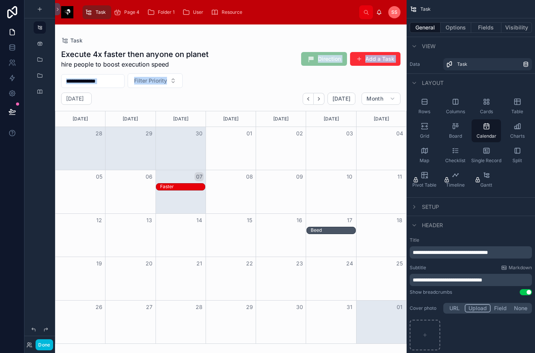
drag, startPoint x: 314, startPoint y: 59, endPoint x: 351, endPoint y: 83, distance: 43.7
click at [356, 85] on div "Execute 4x faster then anyone on planet hire people to boost execution speed Di…" at bounding box center [231, 193] width 352 height 299
drag, startPoint x: 295, startPoint y: 39, endPoint x: 302, endPoint y: 38, distance: 7.4
click at [296, 39] on div "Task" at bounding box center [231, 41] width 340 height 8
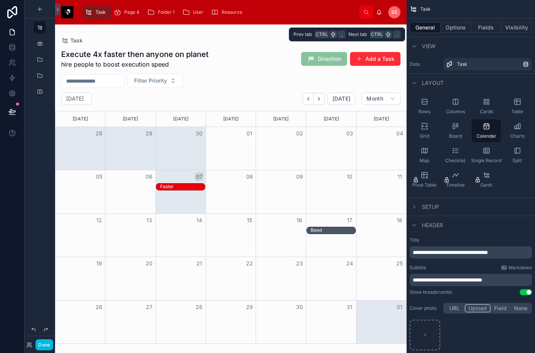
click at [483, 29] on button "Fields" at bounding box center [486, 27] width 31 height 11
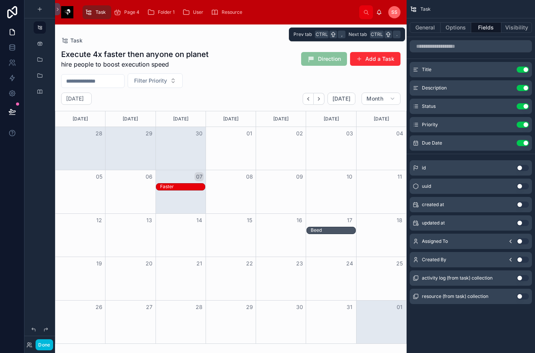
click at [517, 29] on button "Visibility" at bounding box center [517, 27] width 31 height 11
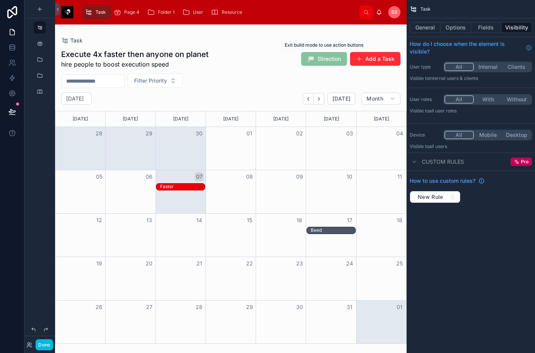
click at [257, 46] on div "Execute 4x faster then anyone on planet hire people to boost execution speed Di…" at bounding box center [231, 193] width 352 height 299
click at [173, 185] on div "Faster" at bounding box center [167, 187] width 14 height 6
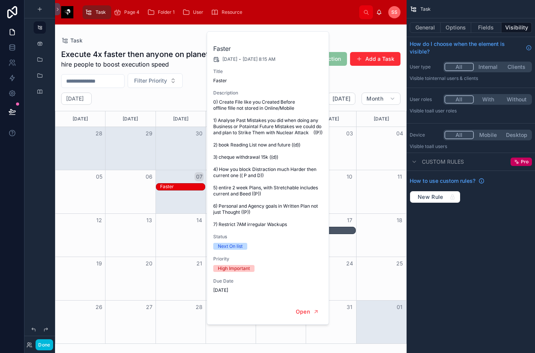
drag, startPoint x: 213, startPoint y: 133, endPoint x: 284, endPoint y: 247, distance: 134.8
click at [284, 247] on div "Faster [DATE] - [DATE] 8:15 AM Title Faster Description 0) Create File like you…" at bounding box center [268, 166] width 122 height 268
click at [296, 250] on div "Next On list" at bounding box center [268, 246] width 110 height 7
click at [366, 31] on div "Task Execute 4x faster then anyone on planet hire people to boost execution spe…" at bounding box center [231, 183] width 352 height 319
